Goal: Transaction & Acquisition: Book appointment/travel/reservation

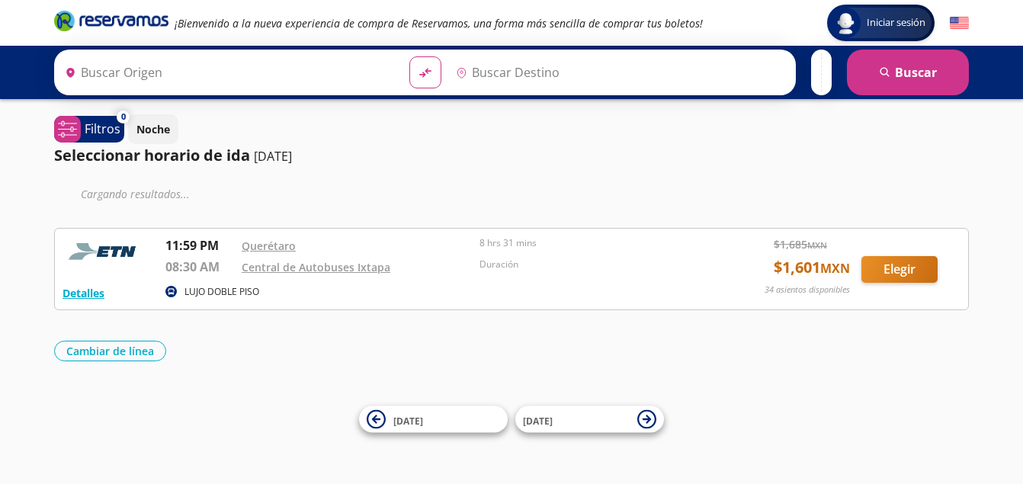
type input "Querétaro, Querétaro"
type input "Ixtapa, [GEOGRAPHIC_DATA]"
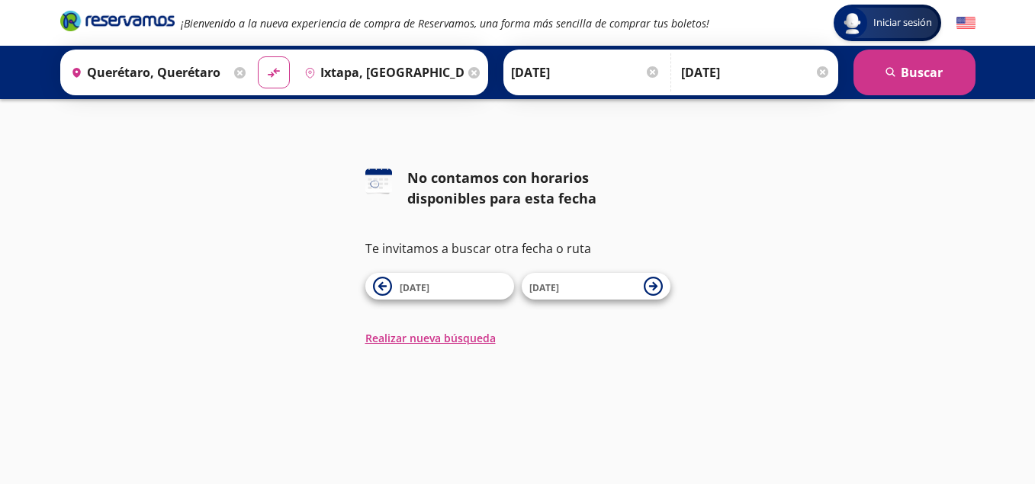
drag, startPoint x: 655, startPoint y: 284, endPoint x: 659, endPoint y: 304, distance: 20.2
click at [659, 304] on div "126 No contamos con horarios disponibles para esta fecha Te invitamos a buscar …" at bounding box center [517, 257] width 305 height 178
click at [387, 290] on icon at bounding box center [382, 286] width 19 height 19
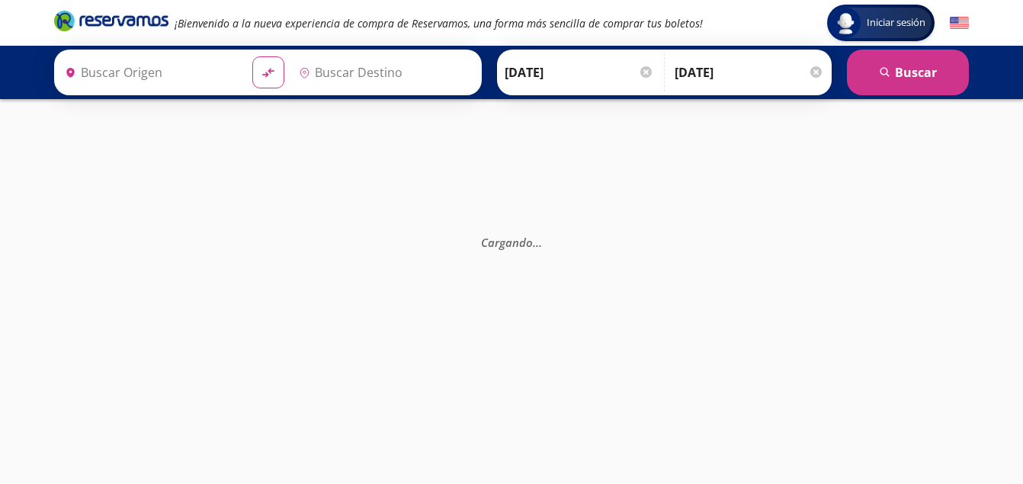
type input "Querétaro, Querétaro"
type input "Ixtapa, [GEOGRAPHIC_DATA]"
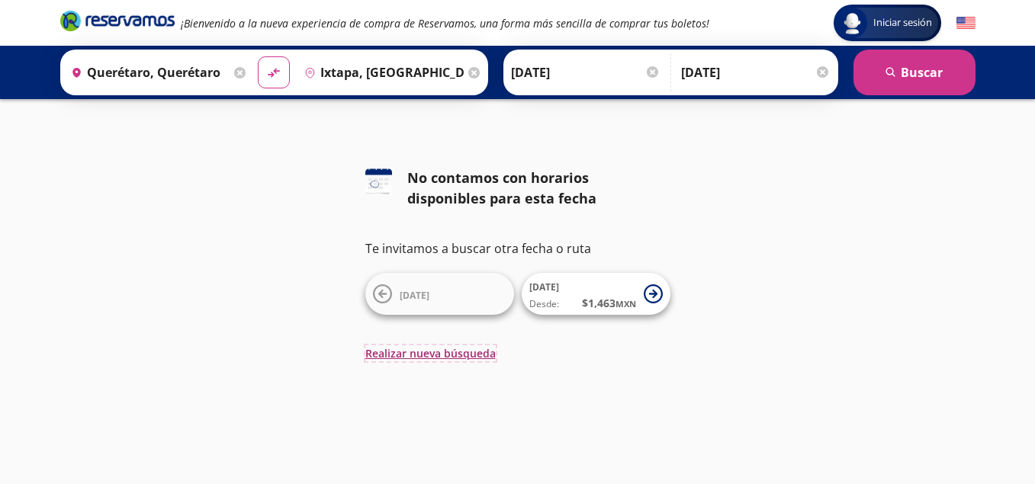
click at [432, 358] on button "Realizar nueva búsqueda" at bounding box center [430, 353] width 130 height 16
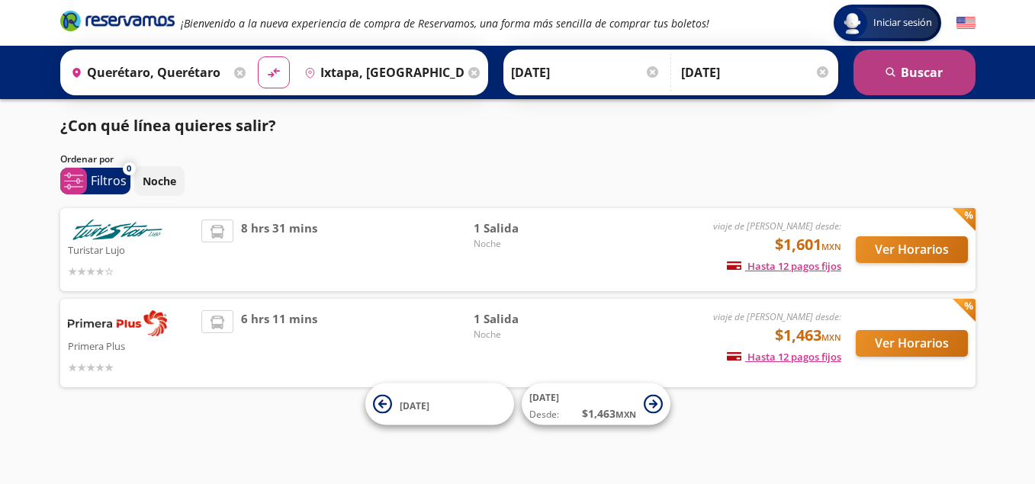
click at [900, 76] on button "search [GEOGRAPHIC_DATA]" at bounding box center [914, 73] width 122 height 46
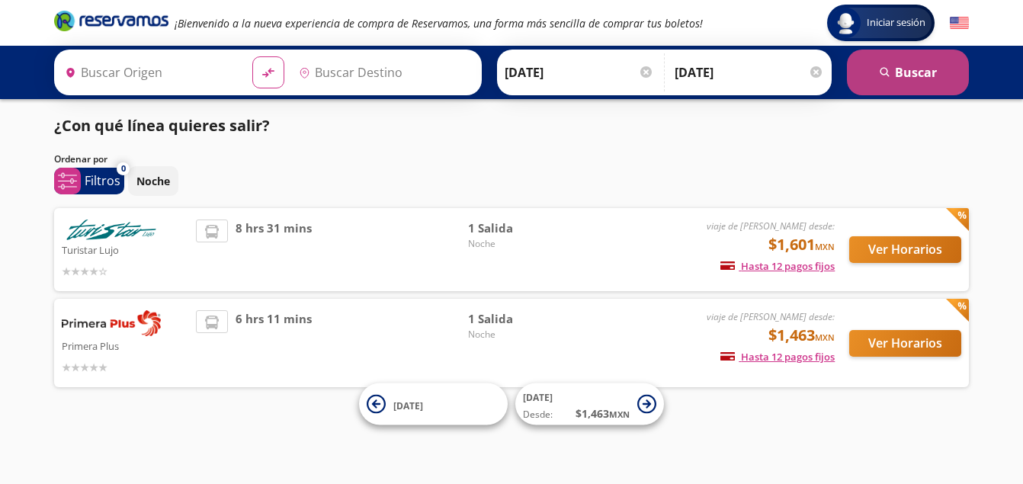
type input "Querétaro, Querétaro"
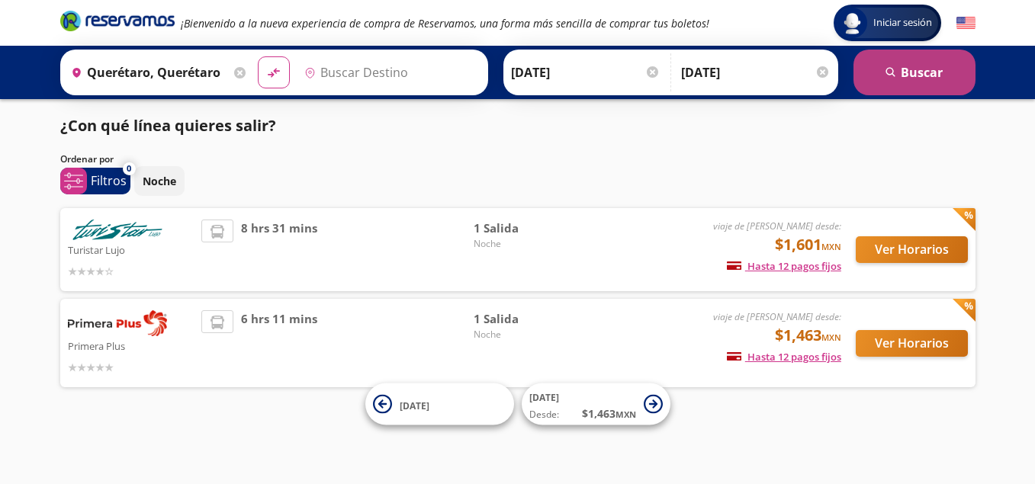
type input "Ixtapa, [GEOGRAPHIC_DATA]"
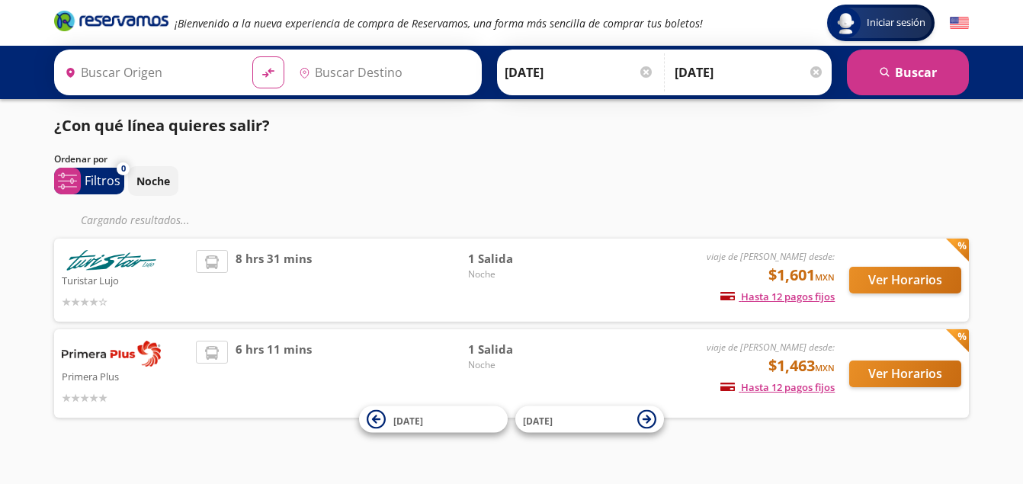
type input "Querétaro, Querétaro"
